Goal: Transaction & Acquisition: Purchase product/service

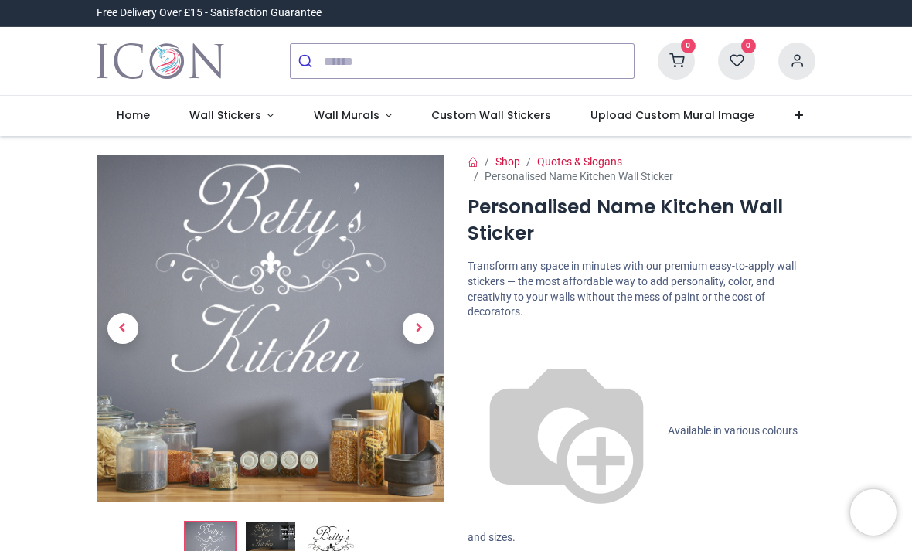
click at [419, 336] on span "Next" at bounding box center [417, 328] width 31 height 31
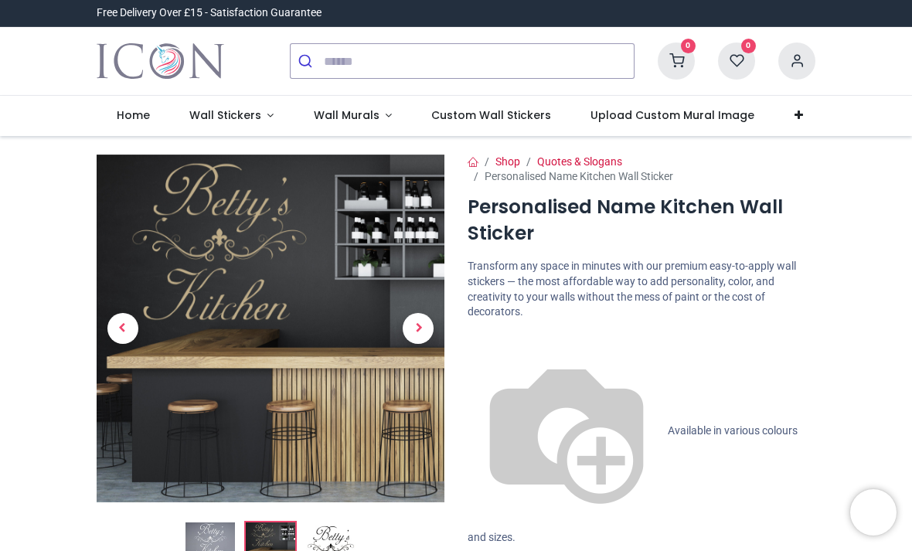
click at [106, 339] on link at bounding box center [123, 327] width 53 height 243
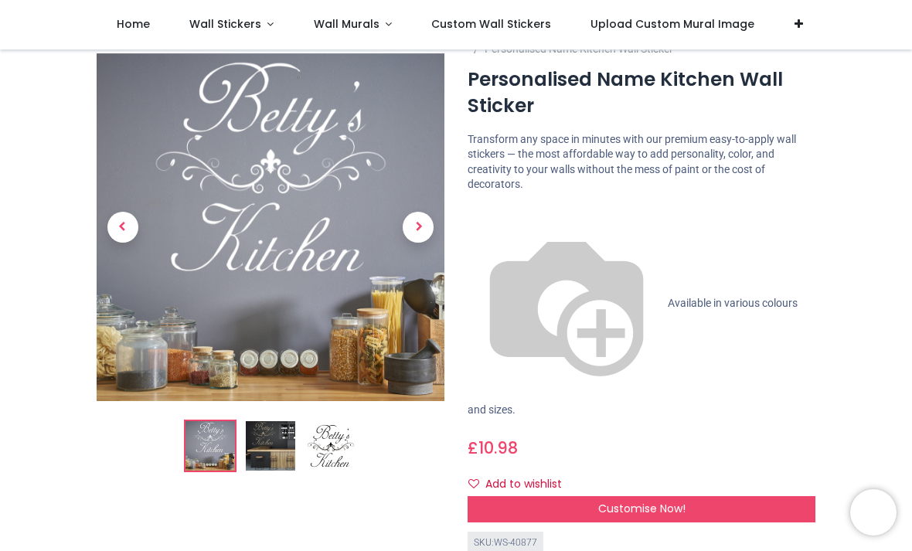
scroll to position [27, 0]
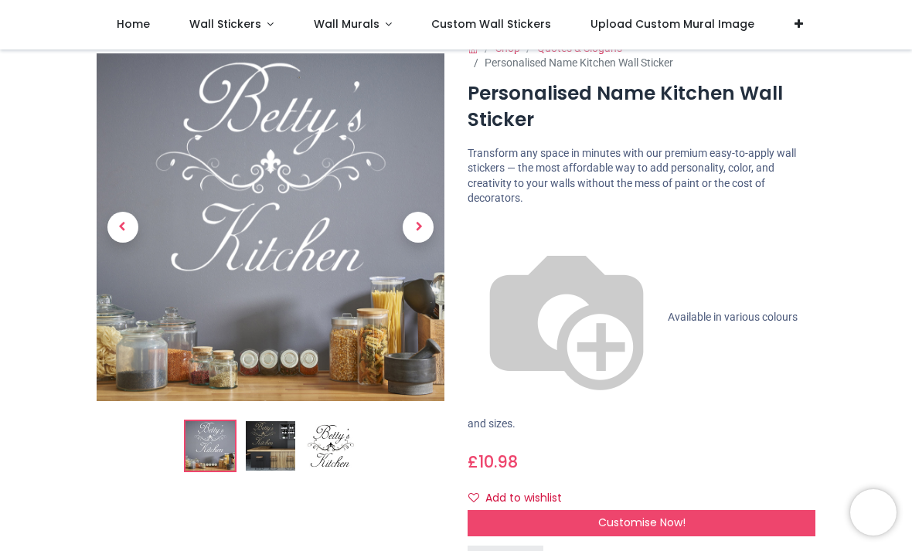
click at [895, 502] on div at bounding box center [873, 512] width 46 height 46
click at [307, 381] on img at bounding box center [271, 227] width 348 height 348
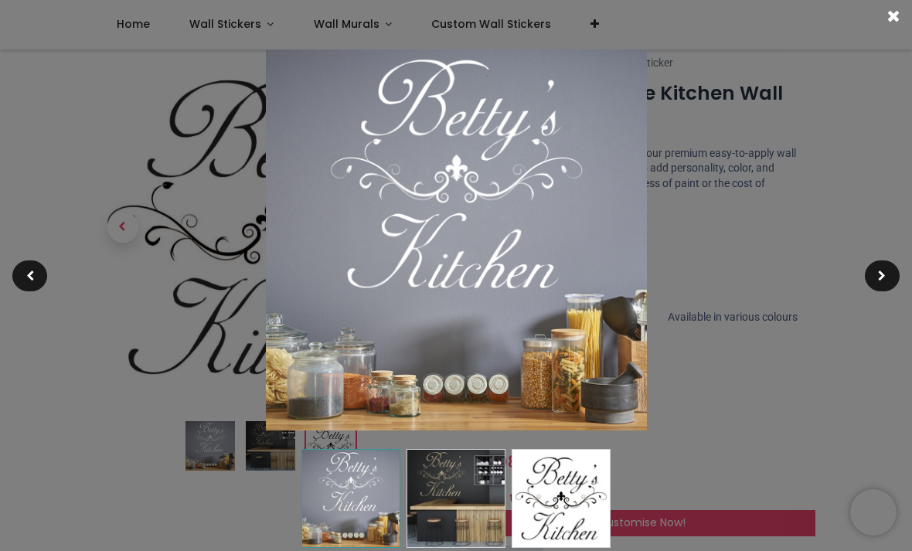
click at [851, 152] on div at bounding box center [456, 275] width 912 height 551
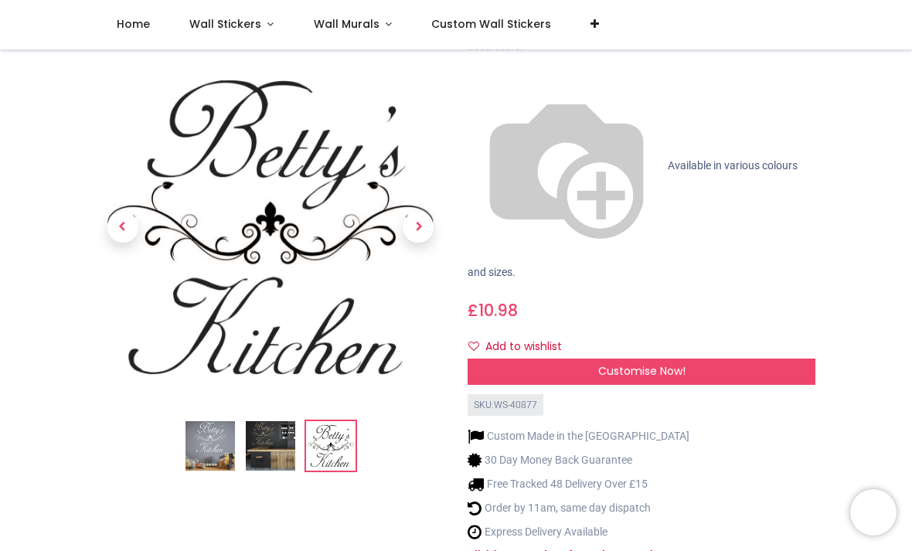
scroll to position [180, 0]
